Goal: Task Accomplishment & Management: Complete application form

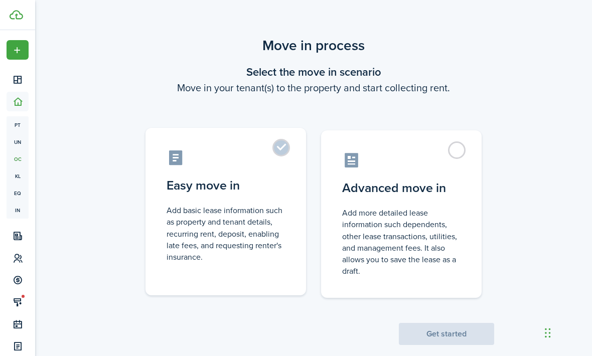
click at [285, 149] on label "Easy move in Add basic lease information such as property and tenant details, r…" at bounding box center [225, 212] width 161 height 168
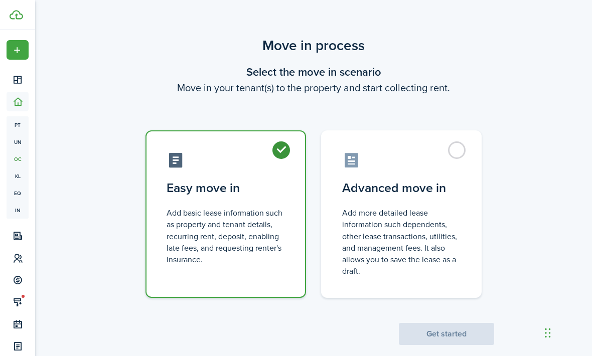
radio input "true"
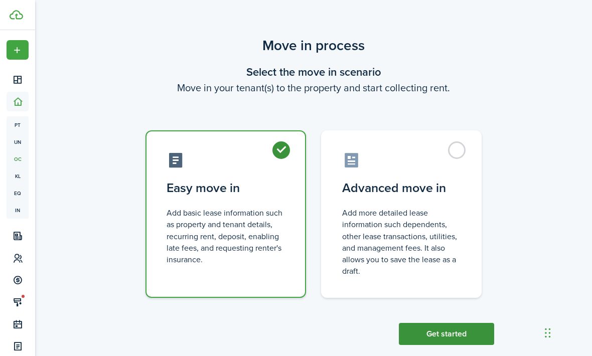
click at [465, 325] on button "Get started" at bounding box center [446, 334] width 95 height 22
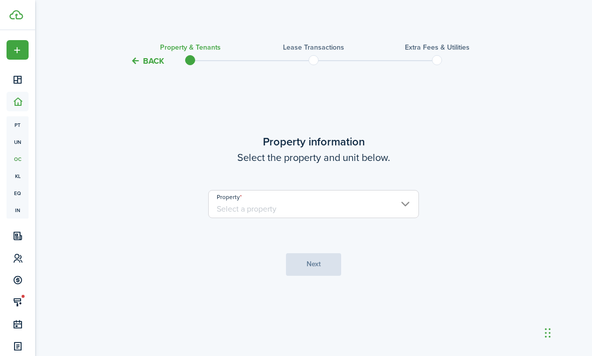
click at [408, 218] on input "Property" at bounding box center [313, 204] width 211 height 28
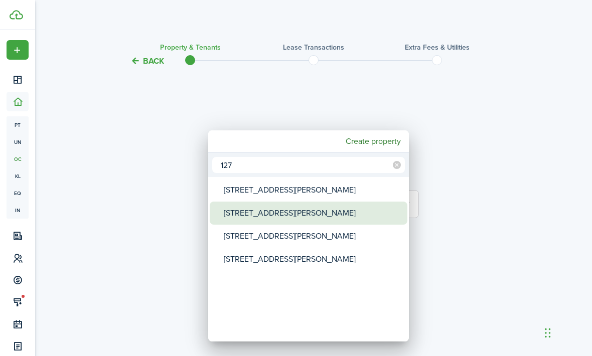
type input "127"
click at [273, 212] on div "[STREET_ADDRESS][PERSON_NAME]" at bounding box center [313, 213] width 178 height 23
type input "[STREET_ADDRESS][PERSON_NAME]"
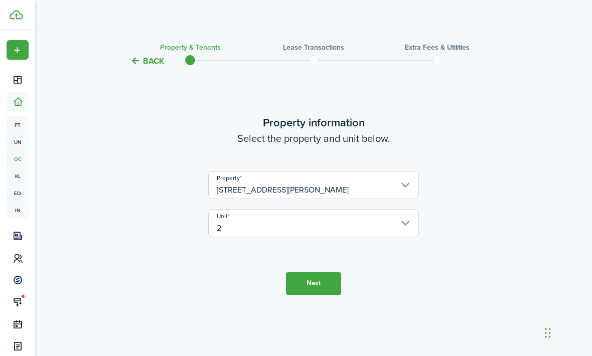
click at [319, 295] on button "Next" at bounding box center [313, 283] width 55 height 23
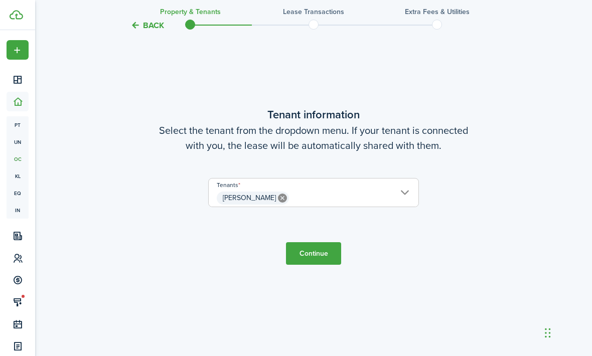
scroll to position [322, 0]
click at [315, 264] on button "Continue" at bounding box center [313, 253] width 55 height 23
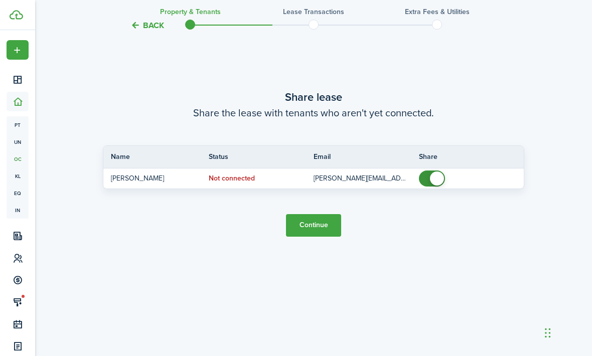
scroll to position [711, 0]
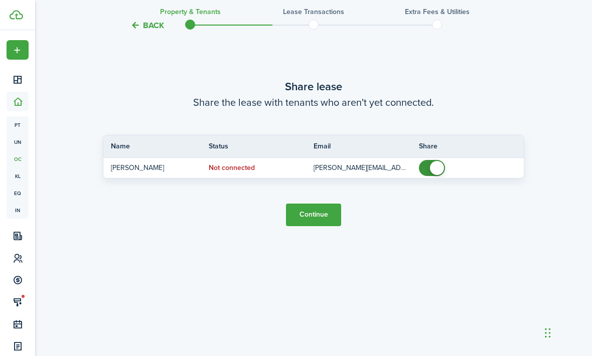
click at [317, 226] on button "Continue" at bounding box center [313, 215] width 55 height 23
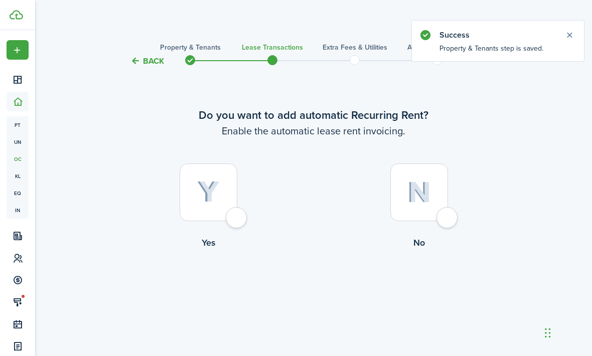
click at [237, 221] on div at bounding box center [209, 193] width 58 height 58
radio input "true"
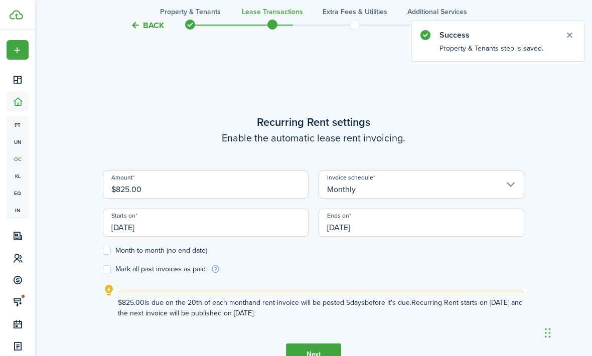
scroll to position [322, 0]
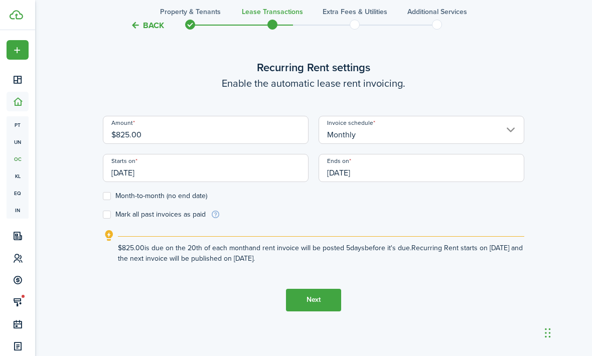
click at [164, 144] on input "$825.00" at bounding box center [206, 130] width 206 height 28
click at [517, 144] on input "Monthly" at bounding box center [422, 130] width 206 height 28
type input "$975.00"
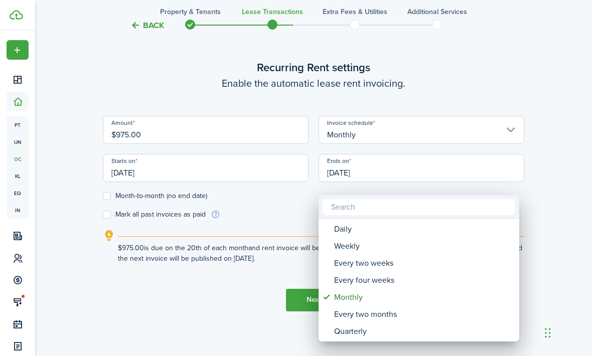
click at [559, 238] on div at bounding box center [296, 178] width 753 height 517
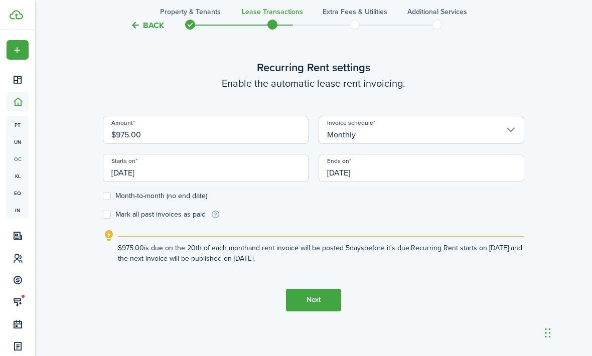
click at [174, 182] on input "[DATE]" at bounding box center [206, 168] width 206 height 28
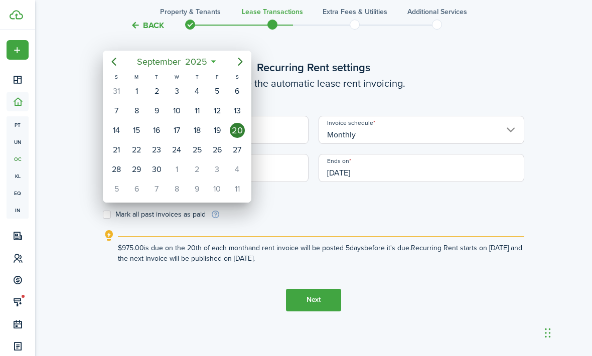
click at [178, 168] on div "1" at bounding box center [176, 169] width 15 height 15
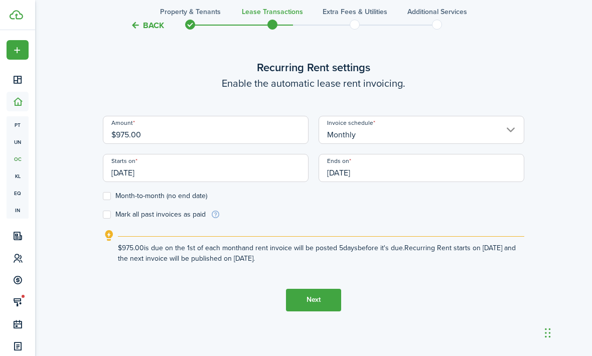
type input "[DATE]"
click at [375, 182] on input "[DATE]" at bounding box center [422, 168] width 206 height 28
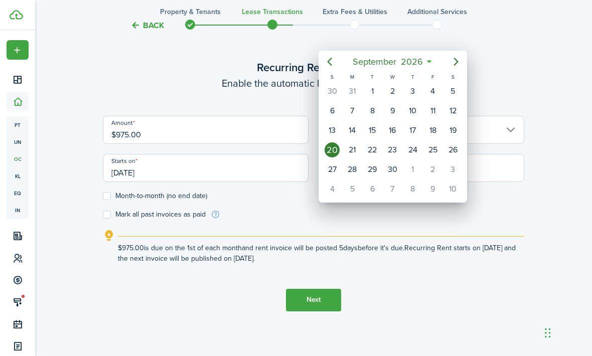
click at [334, 65] on icon "Previous page" at bounding box center [330, 62] width 12 height 12
click at [333, 65] on icon "Previous page" at bounding box center [330, 62] width 12 height 12
click at [325, 68] on mbsc-button "Previous page" at bounding box center [330, 62] width 20 height 20
click at [325, 67] on icon "Previous page" at bounding box center [330, 62] width 12 height 12
click at [319, 70] on div "[DATE]" at bounding box center [393, 62] width 149 height 22
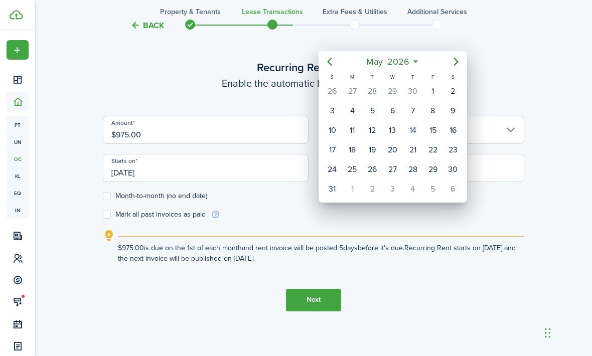
click at [319, 70] on div "[DATE]" at bounding box center [393, 62] width 149 height 22
click at [322, 68] on mbsc-button "Previous page" at bounding box center [330, 62] width 20 height 20
click at [320, 67] on mbsc-calendar-prev at bounding box center [330, 62] width 20 height 20
click at [333, 58] on icon "Previous page" at bounding box center [330, 62] width 12 height 12
click at [374, 164] on div "31" at bounding box center [372, 169] width 15 height 15
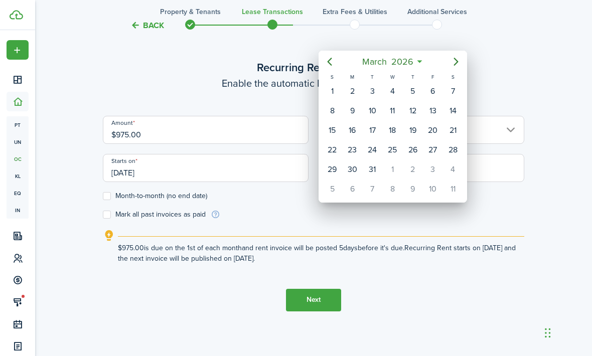
type input "[DATE]"
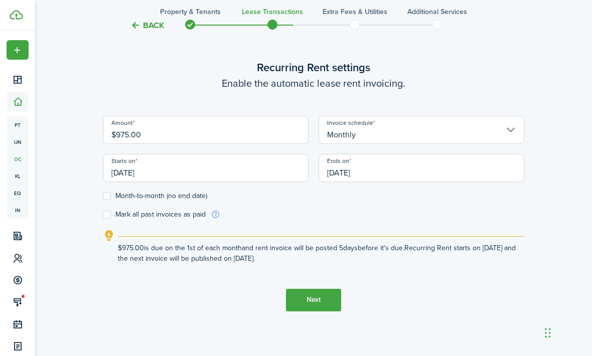
click at [108, 200] on label "Month-to-month (no end date)" at bounding box center [155, 196] width 104 height 8
click at [103, 196] on input "Month-to-month (no end date)" at bounding box center [102, 196] width 1 height 1
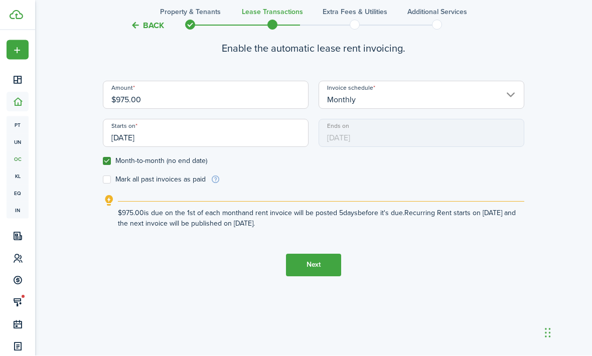
scroll to position [389, 0]
click at [111, 166] on label "Month-to-month (no end date)" at bounding box center [155, 162] width 104 height 8
click at [103, 162] on input "Month-to-month (no end date)" at bounding box center [102, 161] width 1 height 1
checkbox input "false"
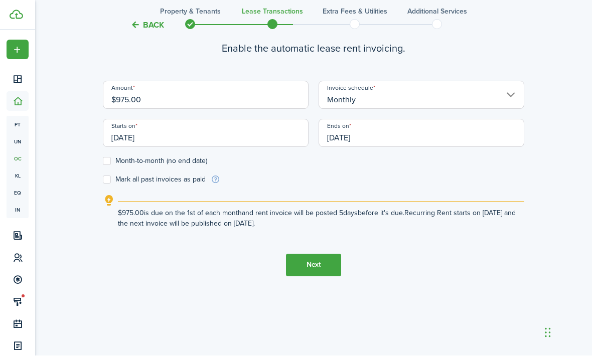
click at [317, 274] on button "Next" at bounding box center [313, 265] width 55 height 23
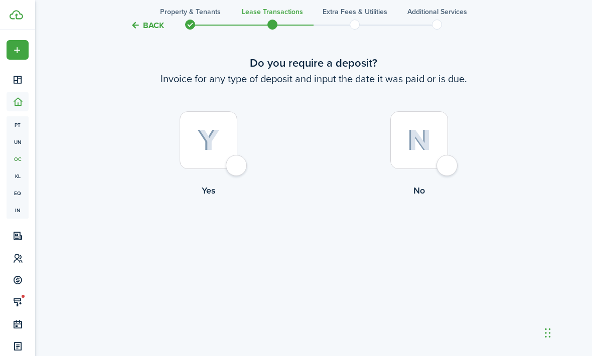
scroll to position [711, 0]
click at [446, 169] on div at bounding box center [419, 140] width 58 height 58
radio input "true"
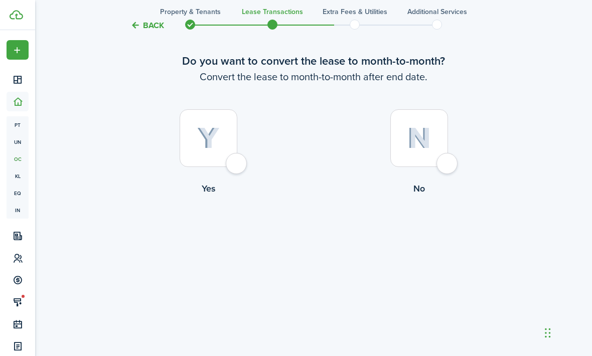
scroll to position [1100, 0]
click at [237, 167] on div at bounding box center [209, 138] width 58 height 58
radio input "true"
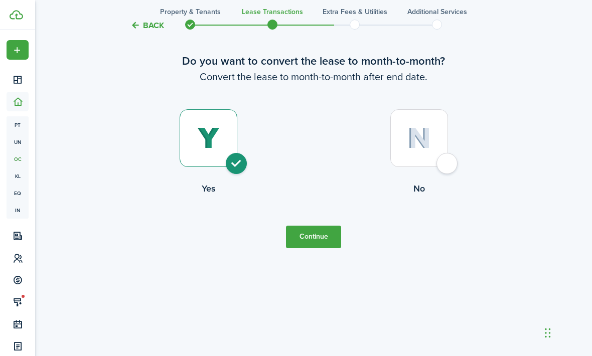
click at [318, 248] on button "Continue" at bounding box center [313, 237] width 55 height 23
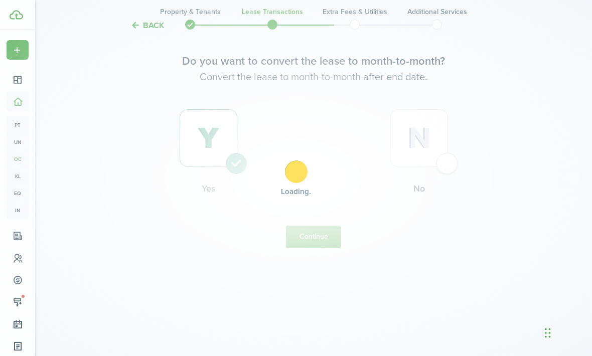
scroll to position [0, 0]
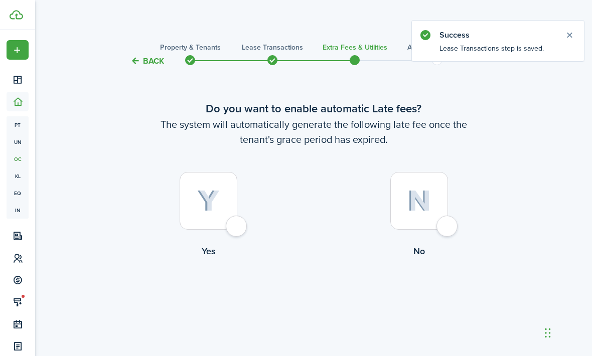
click at [237, 230] on div at bounding box center [209, 201] width 58 height 58
radio input "true"
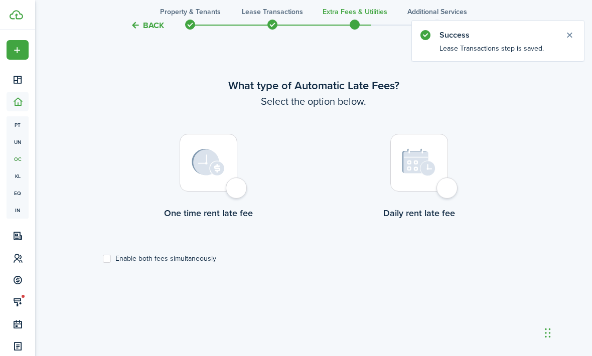
scroll to position [322, 0]
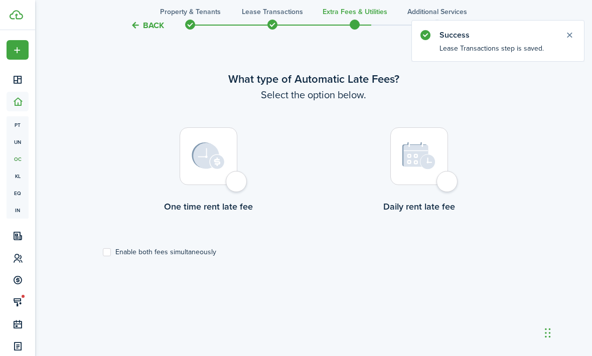
click at [237, 185] on div at bounding box center [209, 156] width 58 height 58
radio input "true"
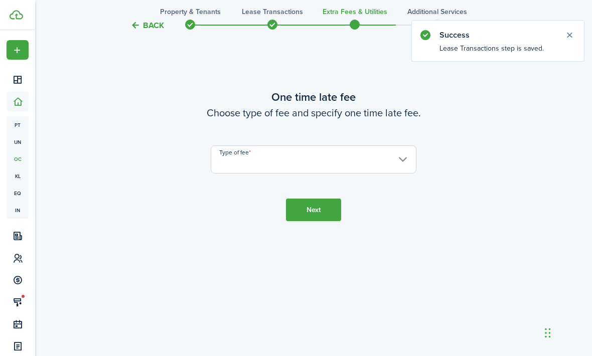
scroll to position [711, 0]
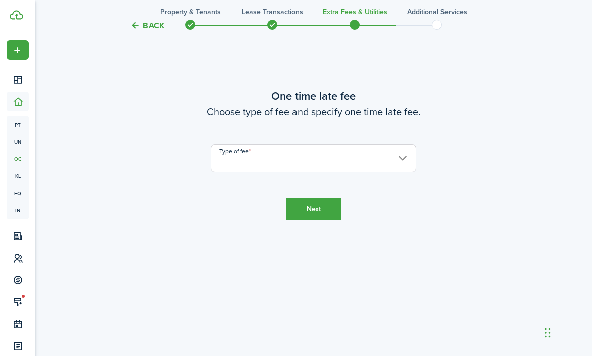
click at [402, 173] on input "Type of fee" at bounding box center [314, 158] width 206 height 28
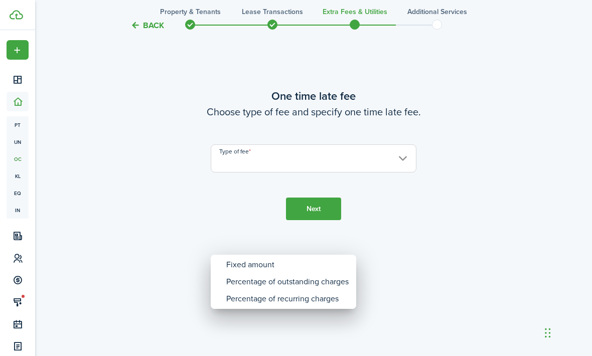
click at [405, 233] on div at bounding box center [296, 178] width 753 height 517
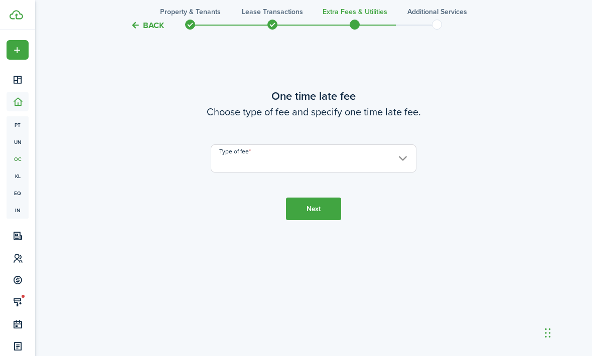
click at [307, 220] on button "Next" at bounding box center [313, 209] width 55 height 23
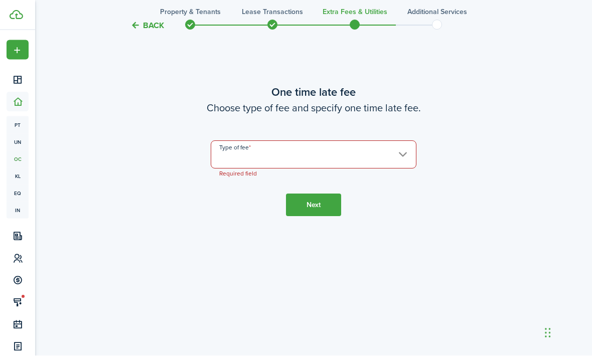
click at [262, 169] on input "Type of fee" at bounding box center [314, 155] width 206 height 28
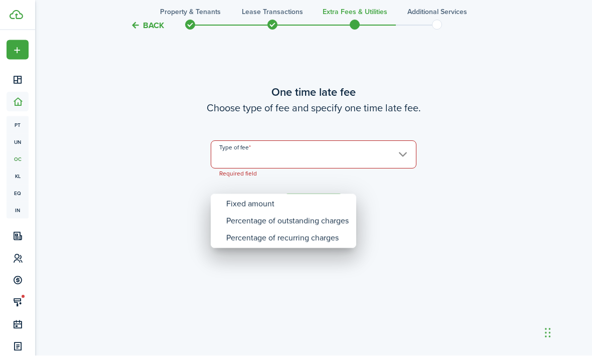
scroll to position [772, 0]
click at [253, 207] on div "Fixed amount" at bounding box center [287, 204] width 122 height 17
type input "Fixed amount"
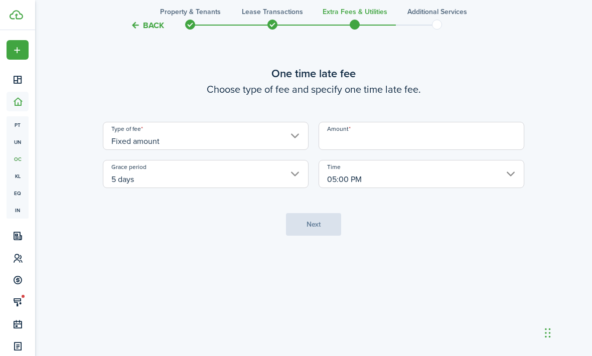
click at [369, 150] on input "Amount" at bounding box center [422, 136] width 206 height 28
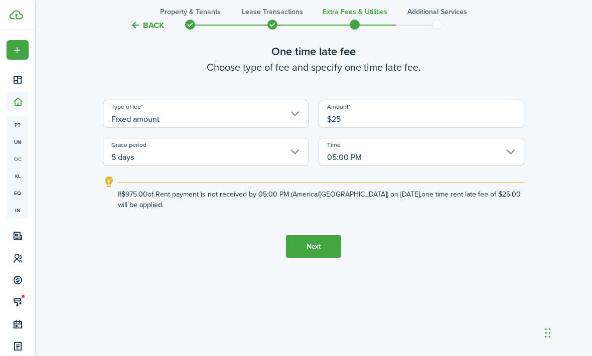
click at [317, 258] on button "Next" at bounding box center [313, 246] width 55 height 23
type input "$25.00"
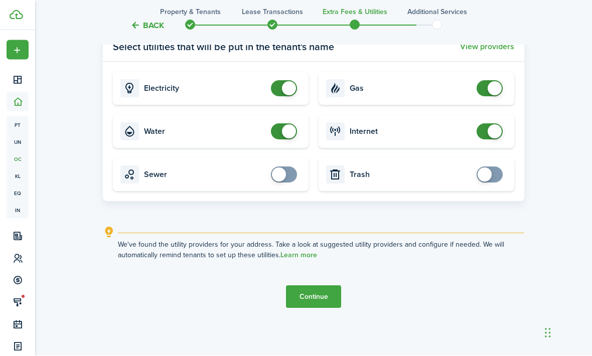
scroll to position [1182, 0]
click at [309, 309] on button "Continue" at bounding box center [313, 297] width 55 height 23
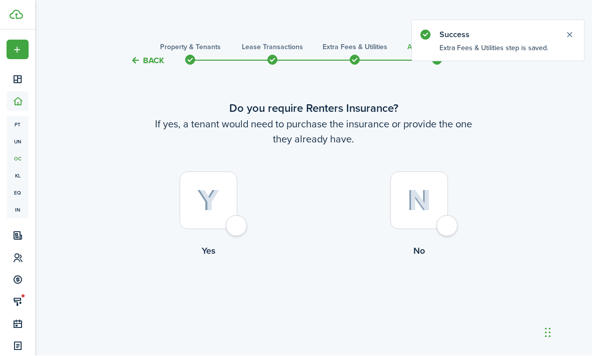
scroll to position [0, 0]
click at [448, 230] on div at bounding box center [419, 201] width 58 height 58
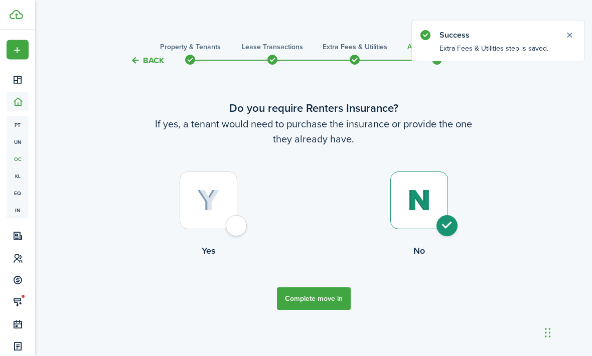
radio input "true"
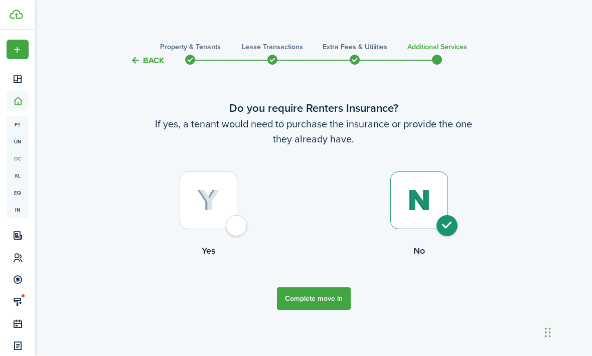
click at [330, 311] on button "Complete move in" at bounding box center [314, 299] width 74 height 23
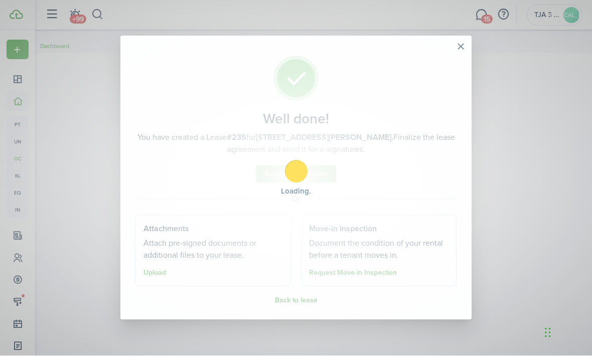
scroll to position [1, 0]
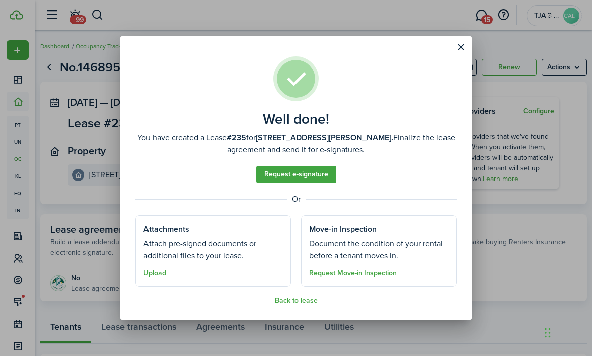
click at [310, 294] on assembled-view "Well done! You have created a Lease #235 for [STREET_ADDRESS][PERSON_NAME]. Fin…" at bounding box center [295, 180] width 321 height 249
click at [301, 298] on button "Back to lease" at bounding box center [296, 301] width 43 height 8
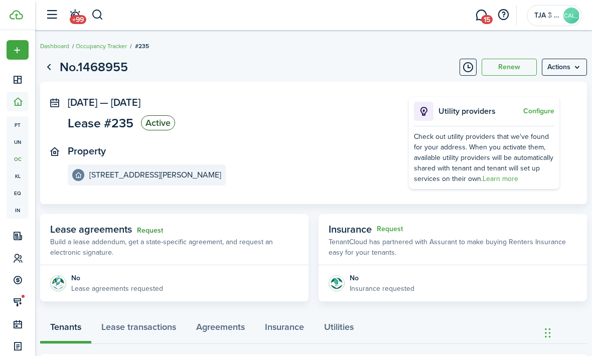
click at [162, 227] on link "Request" at bounding box center [150, 231] width 26 height 8
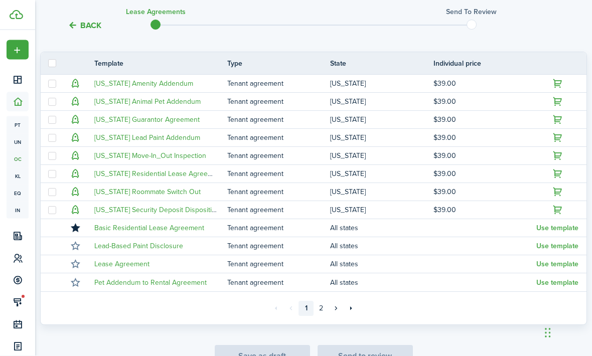
scroll to position [219, 0]
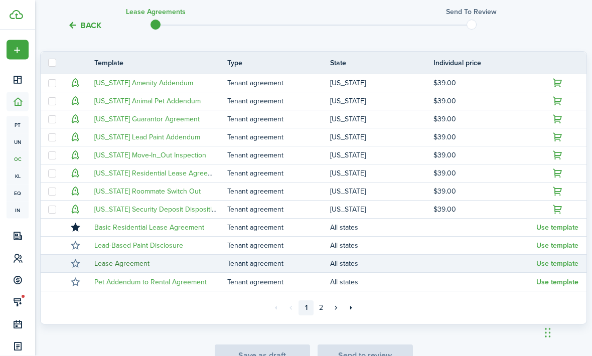
click at [122, 266] on link "Lease Agreement" at bounding box center [121, 264] width 55 height 11
